Goal: Information Seeking & Learning: Understand process/instructions

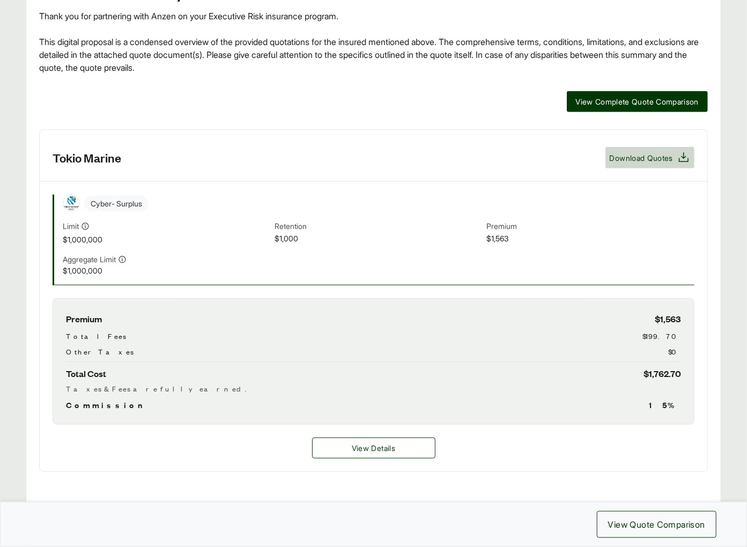
scroll to position [47, 0]
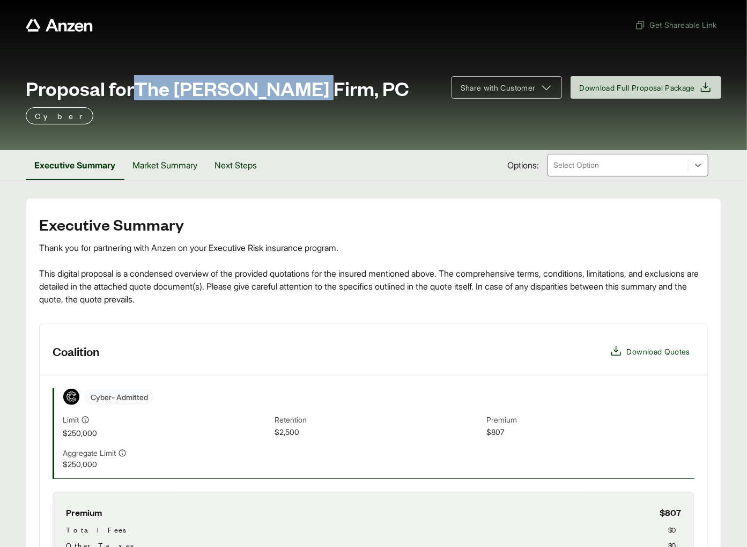
drag, startPoint x: 143, startPoint y: 87, endPoint x: 312, endPoint y: 91, distance: 169.0
click at [312, 91] on span "Proposal for The Houck Firm, PC" at bounding box center [218, 87] width 384 height 21
copy span "The Houck Firm, PC"
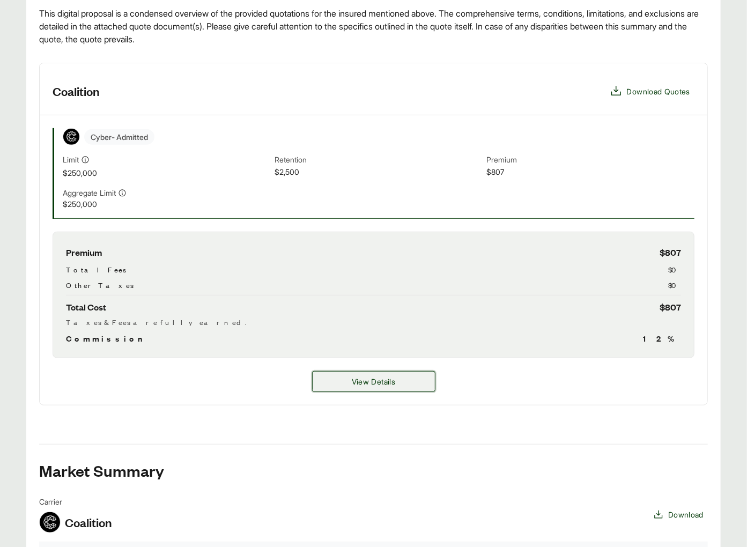
click at [347, 375] on button "View Details" at bounding box center [373, 381] width 123 height 21
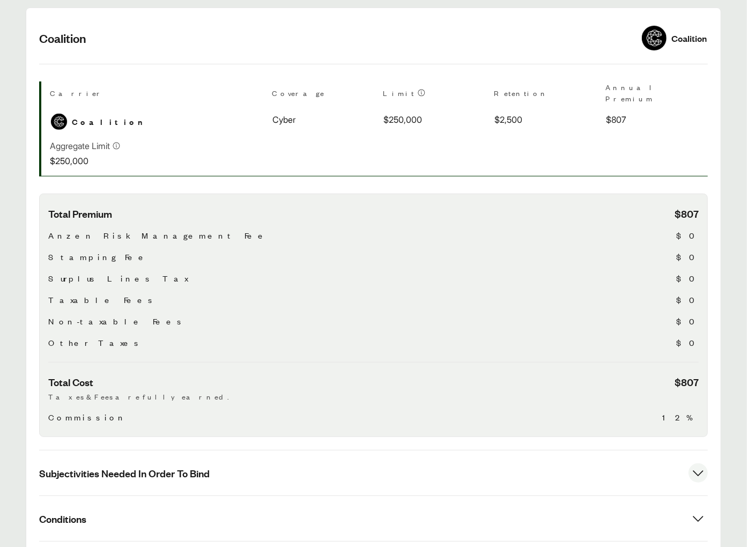
scroll to position [310, 0]
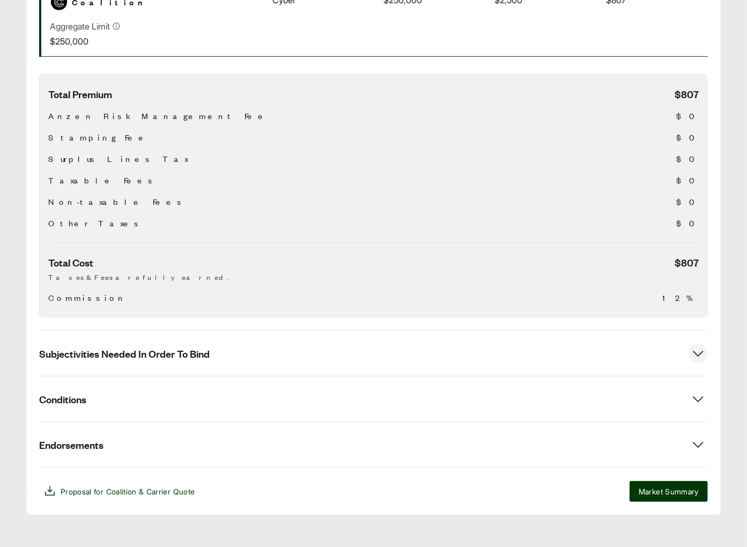
click at [166, 353] on button "Subjectivities Needed In Order To Bind" at bounding box center [373, 353] width 669 height 45
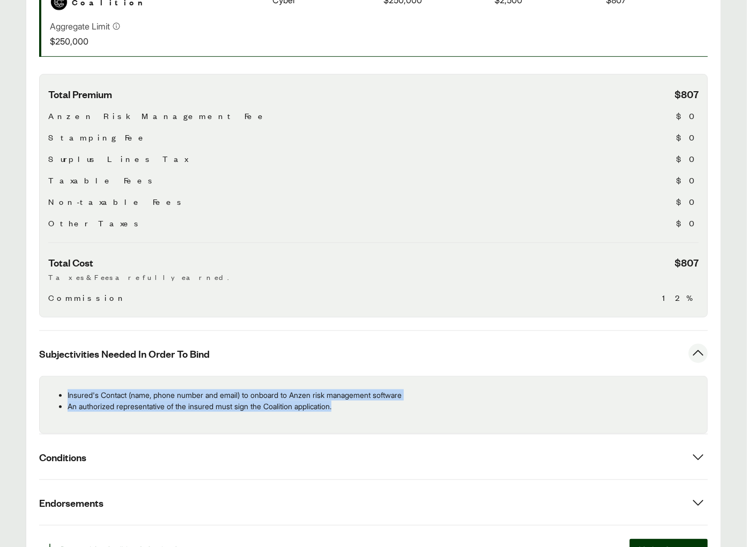
drag, startPoint x: 355, startPoint y: 399, endPoint x: 66, endPoint y: 387, distance: 288.9
click at [66, 389] on ul "Insured's Contact (name, phone number and email) to onboard to Anzen risk manag…" at bounding box center [373, 400] width 651 height 23
